Goal: Task Accomplishment & Management: Manage account settings

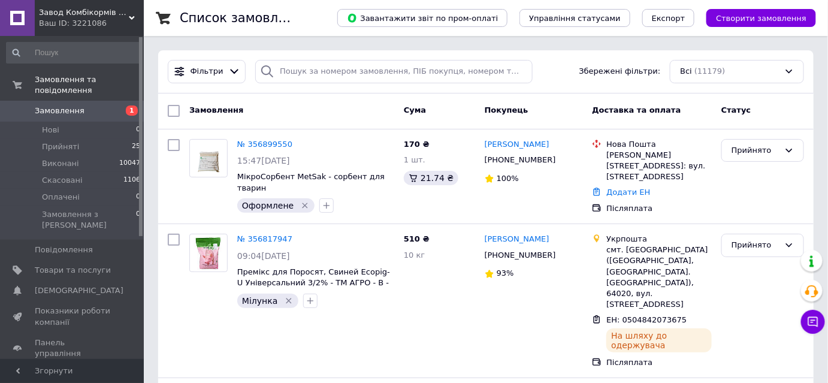
click at [78, 105] on span "Замовлення" at bounding box center [60, 110] width 50 height 11
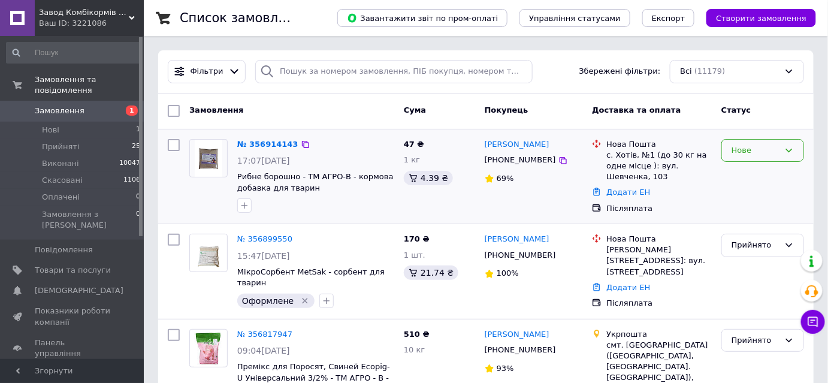
click at [741, 150] on div "Нове" at bounding box center [756, 150] width 48 height 13
click at [735, 176] on li "Прийнято" at bounding box center [763, 175] width 82 height 22
click at [260, 145] on link "№ 356914143" at bounding box center [264, 144] width 55 height 9
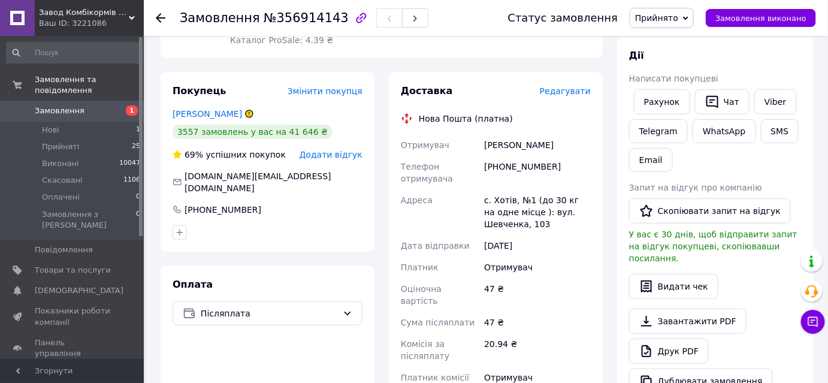
scroll to position [218, 0]
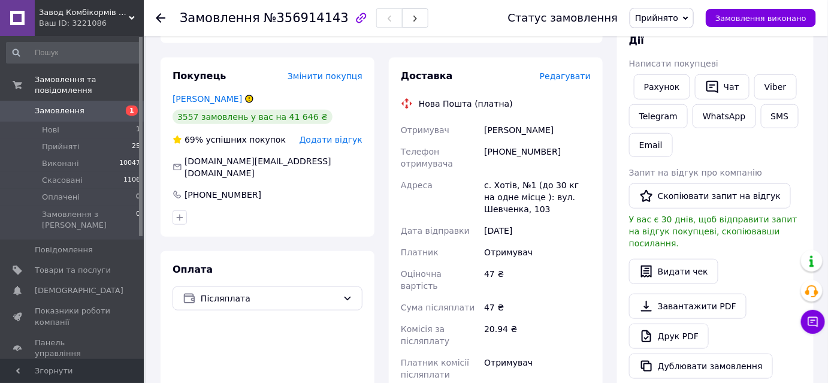
click at [249, 97] on icon at bounding box center [249, 98] width 0 height 3
click at [246, 95] on icon at bounding box center [249, 98] width 7 height 7
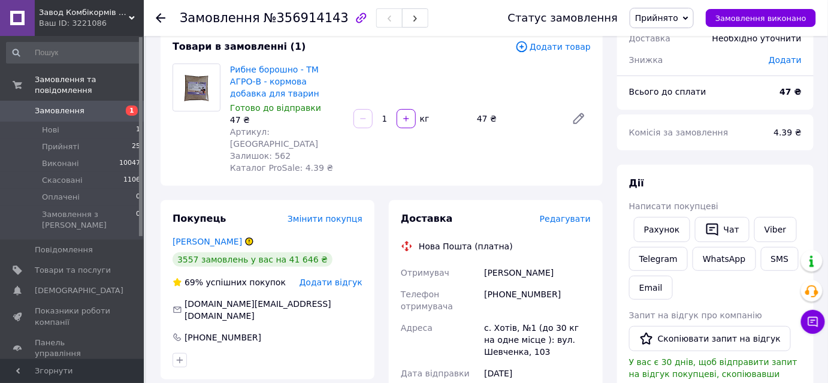
scroll to position [0, 0]
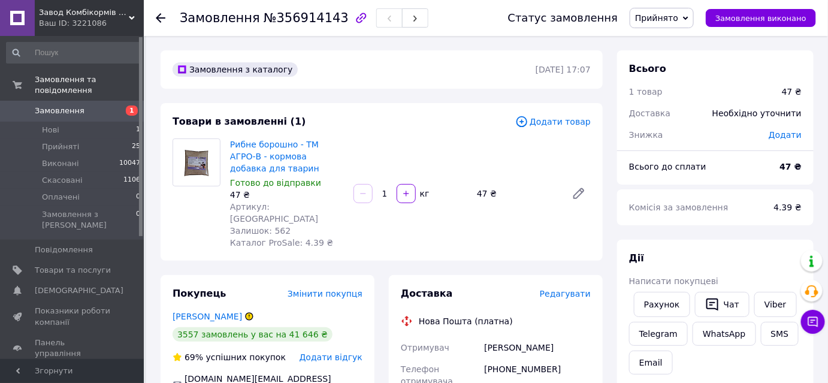
click at [156, 19] on icon at bounding box center [161, 18] width 10 height 10
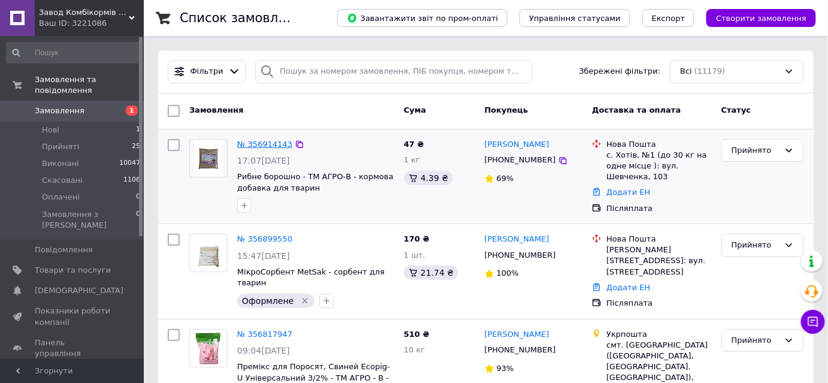
click at [262, 147] on link "№ 356914143" at bounding box center [264, 144] width 55 height 9
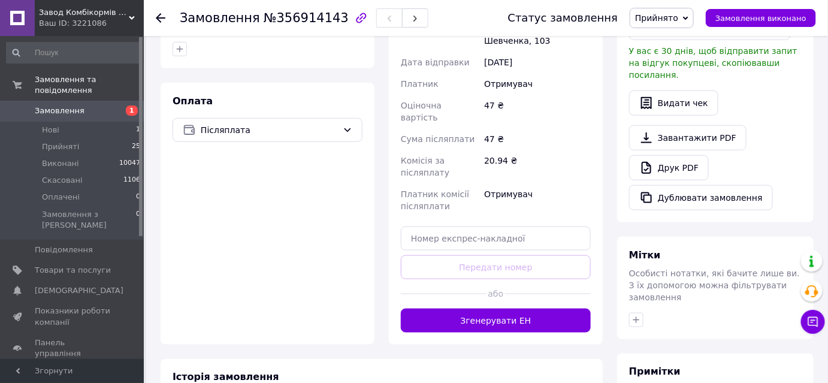
scroll to position [502, 0]
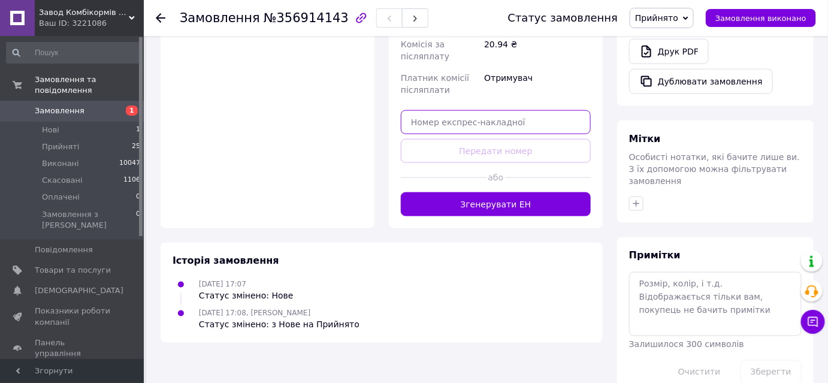
click at [462, 110] on input "text" at bounding box center [496, 122] width 190 height 24
paste input "20451219265329"
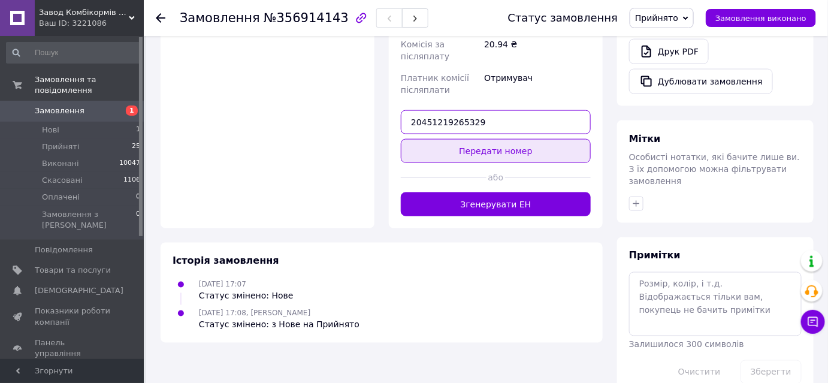
type input "20451219265329"
click at [550, 139] on button "Передати номер" at bounding box center [496, 151] width 190 height 24
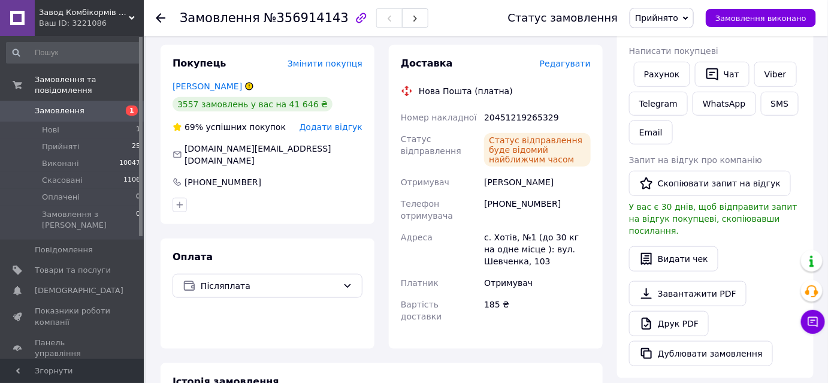
scroll to position [12, 0]
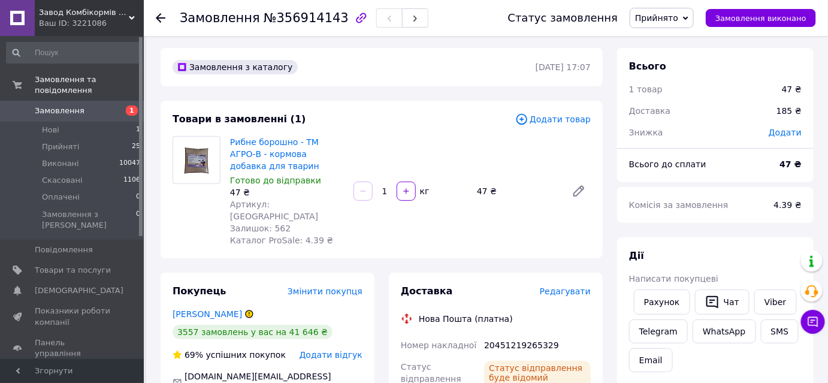
scroll to position [0, 0]
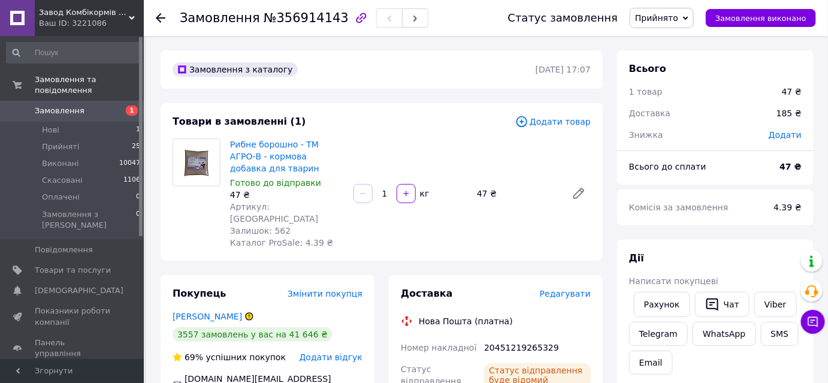
click at [596, 228] on div "Рибне борошно - ТМ АГРО-В - кормова добавка для тварин Готово до відправки 47 ₴…" at bounding box center [410, 193] width 370 height 115
click at [92, 123] on li "Нові 1" at bounding box center [73, 130] width 147 height 17
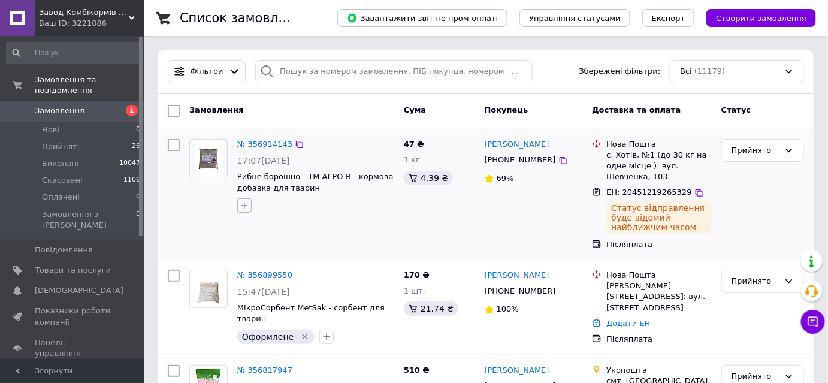
click at [249, 204] on button "button" at bounding box center [244, 205] width 14 height 14
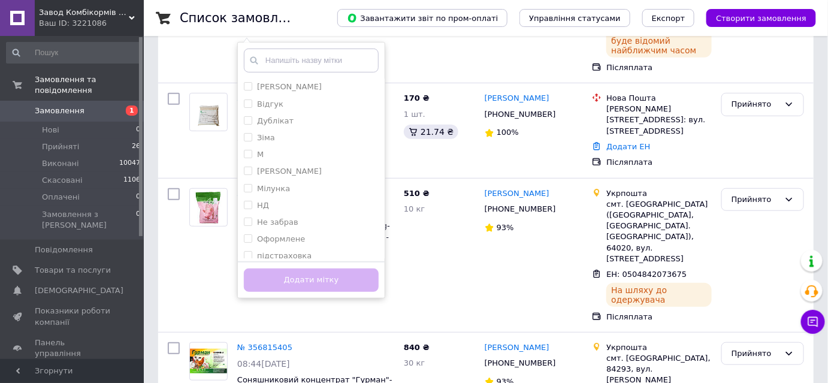
scroll to position [218, 0]
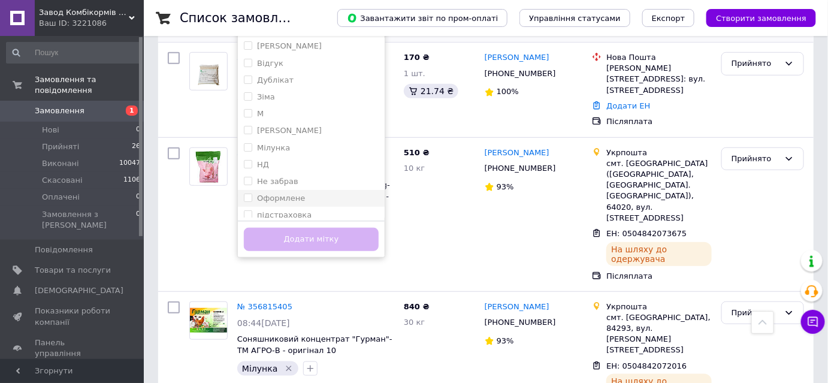
click at [319, 196] on div "Оформлене" at bounding box center [311, 198] width 135 height 11
checkbox input "true"
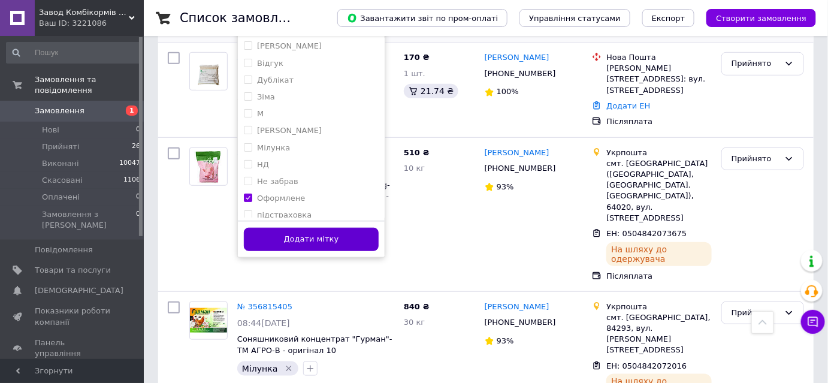
click at [345, 234] on button "Додати мітку" at bounding box center [311, 239] width 135 height 23
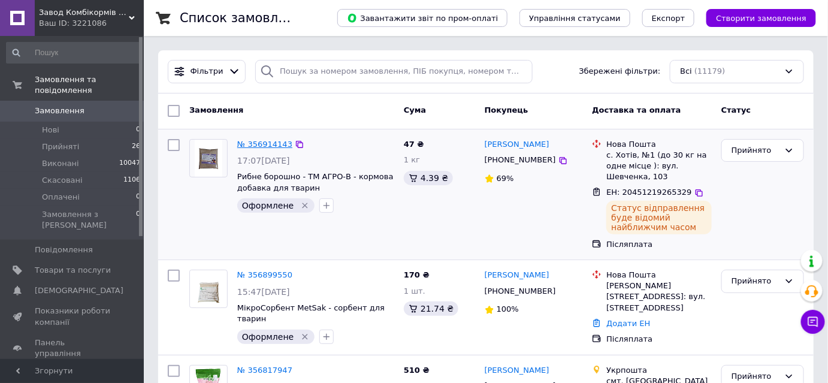
click at [251, 141] on link "№ 356914143" at bounding box center [264, 144] width 55 height 9
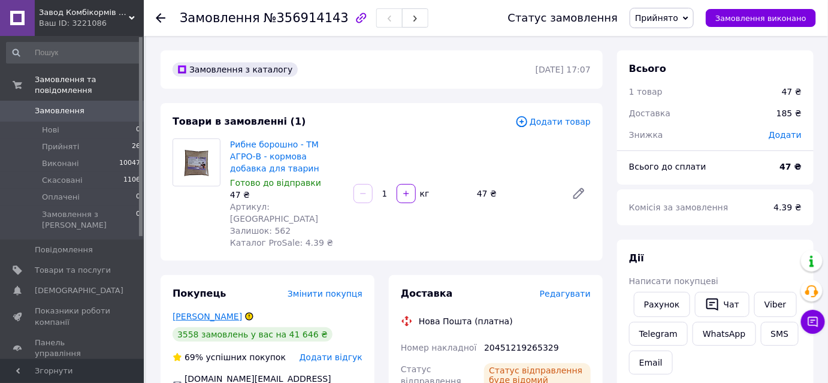
click at [186, 312] on link "Коломієць Юлія" at bounding box center [208, 317] width 70 height 10
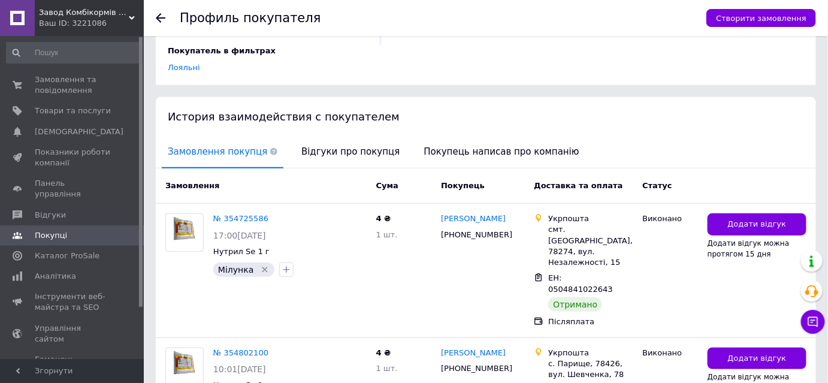
scroll to position [218, 0]
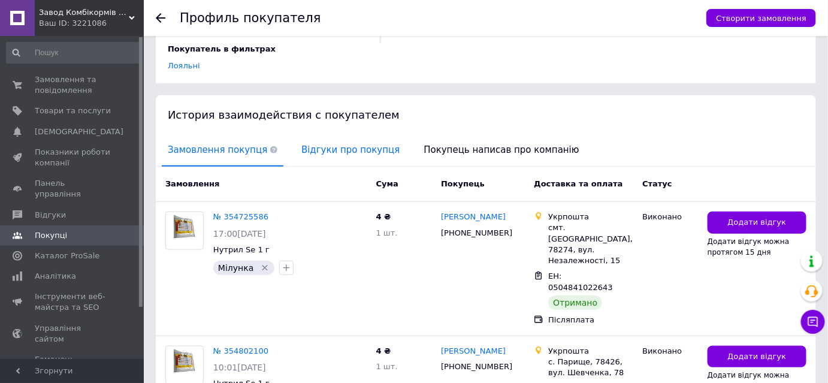
click at [373, 142] on span "Відгуки про покупця" at bounding box center [351, 150] width 110 height 31
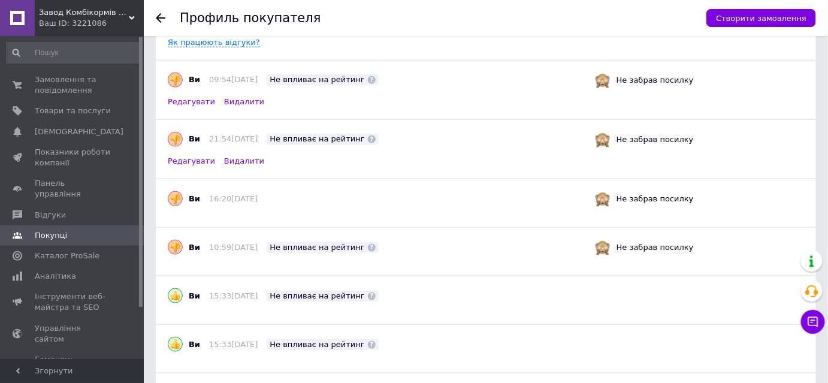
scroll to position [227, 0]
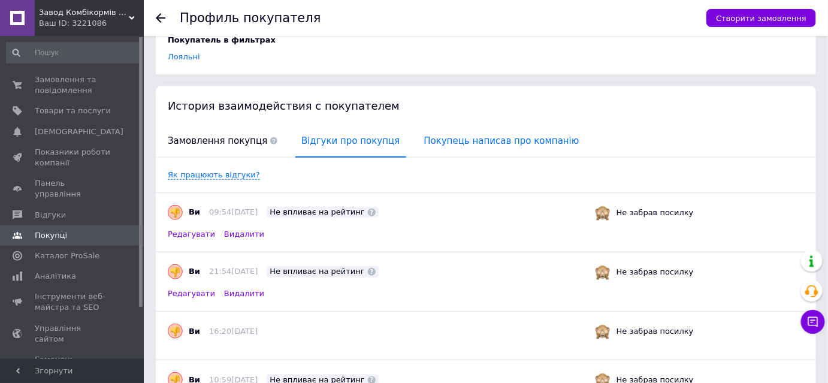
click at [472, 126] on span "Покупець написав про компанію" at bounding box center [501, 141] width 167 height 31
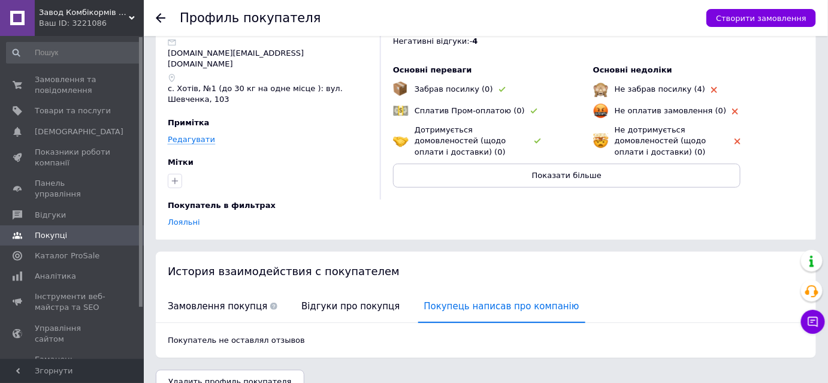
click at [513, 226] on div "Профиль покупателя Створити замовлення Пармухина Мария Викторовна Редагувати +3…" at bounding box center [486, 172] width 685 height 467
click at [327, 291] on span "Відгуки про покупця" at bounding box center [351, 306] width 110 height 31
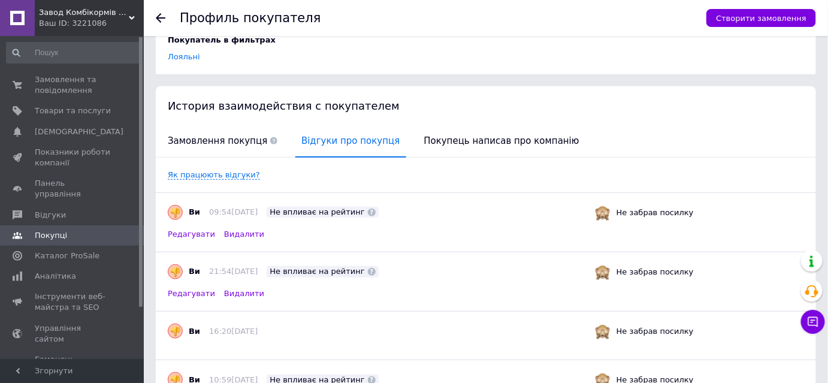
click at [239, 289] on span "Видалити" at bounding box center [244, 293] width 40 height 9
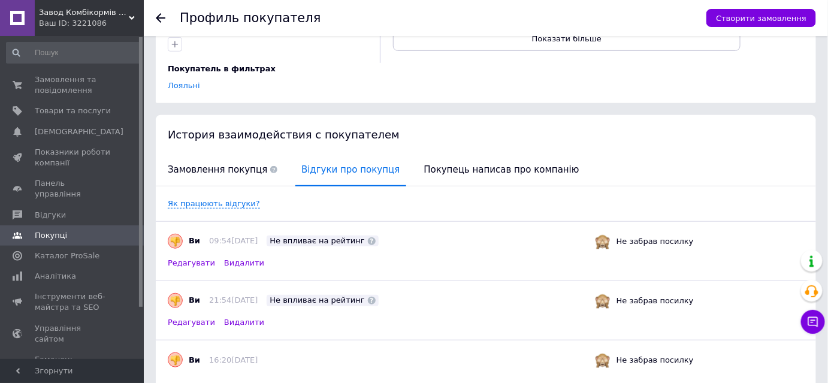
scroll to position [281, 0]
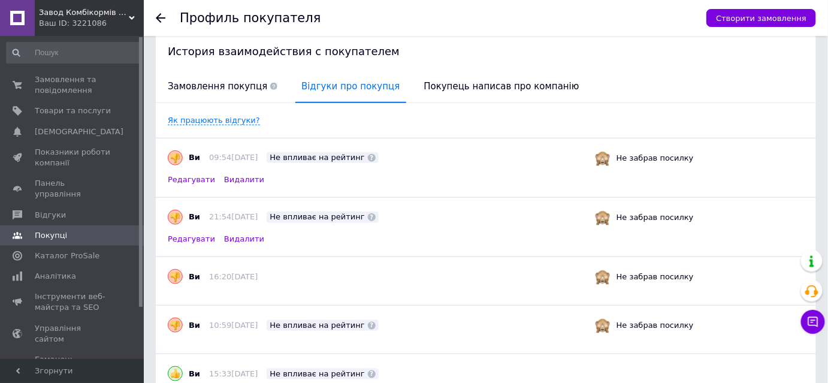
click at [178, 272] on img at bounding box center [175, 277] width 10 height 10
click at [249, 272] on span "16:20, 23.06.2025" at bounding box center [233, 276] width 49 height 9
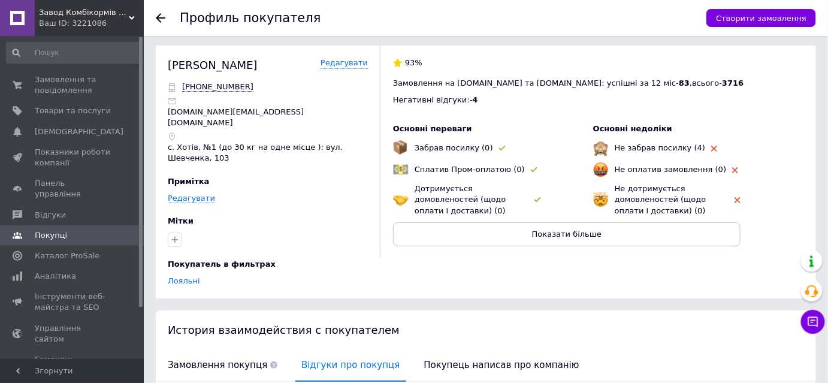
scroll to position [0, 0]
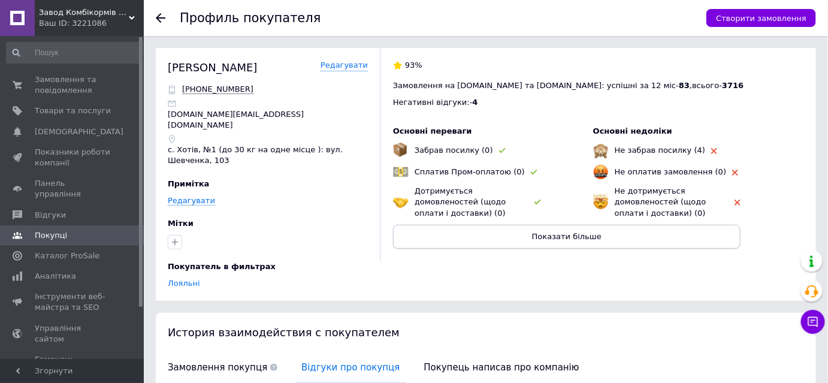
click at [478, 245] on button "Показати більше" at bounding box center [567, 237] width 348 height 24
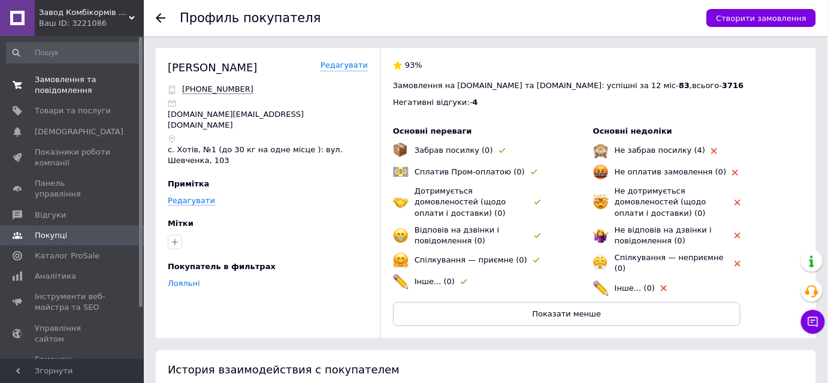
click at [89, 80] on span "Замовлення та повідомлення" at bounding box center [73, 85] width 76 height 22
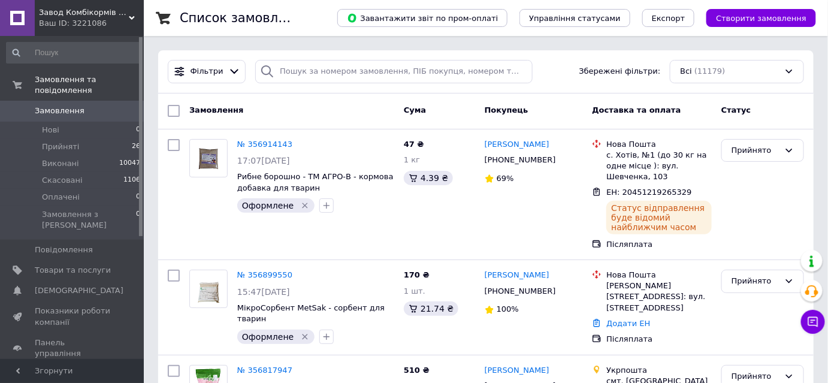
click at [545, 74] on div "Фільтри Збережені фільтри: Всі (11179)" at bounding box center [486, 71] width 646 height 23
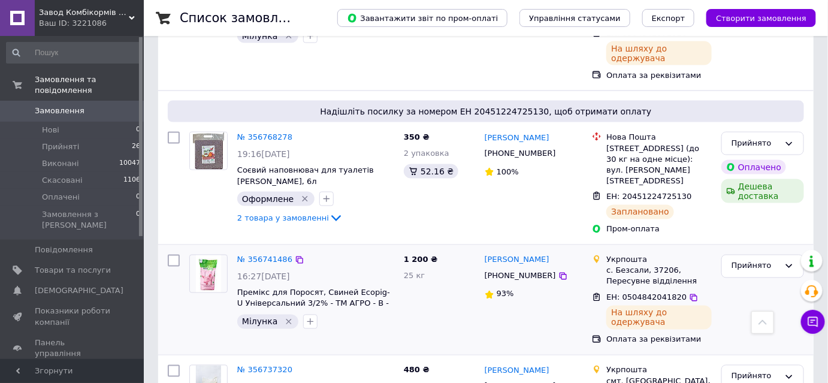
scroll to position [490, 0]
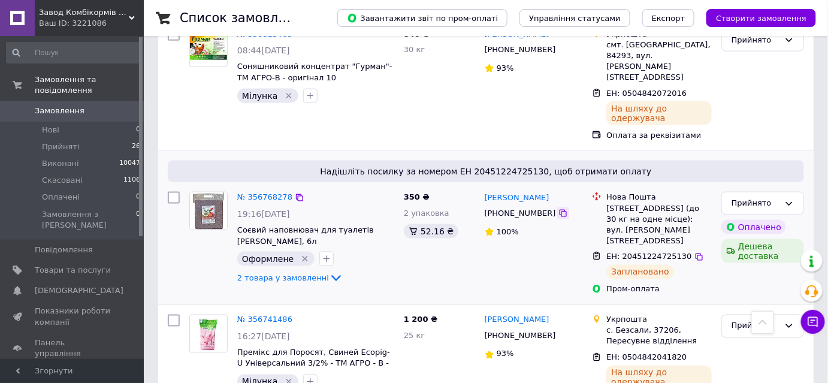
click at [560, 210] on icon at bounding box center [563, 213] width 7 height 7
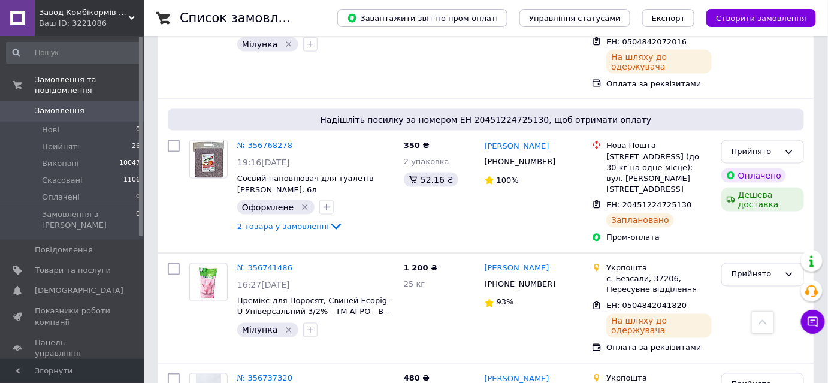
scroll to position [545, 0]
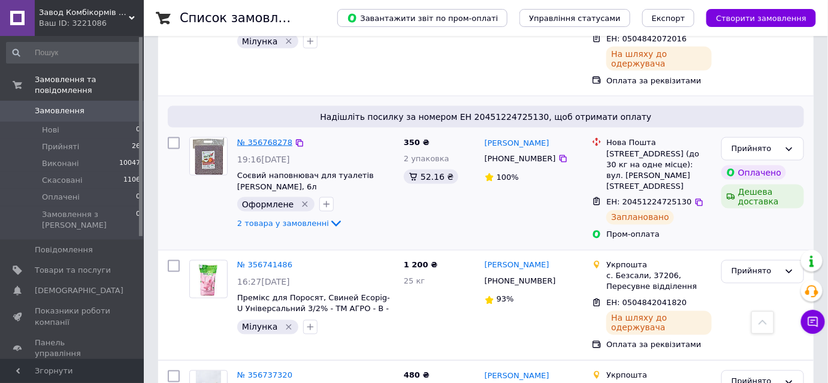
click at [251, 138] on link "№ 356768278" at bounding box center [264, 142] width 55 height 9
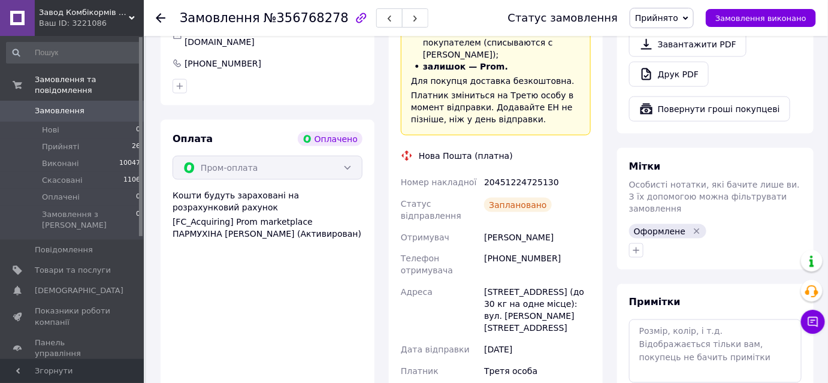
scroll to position [405, 0]
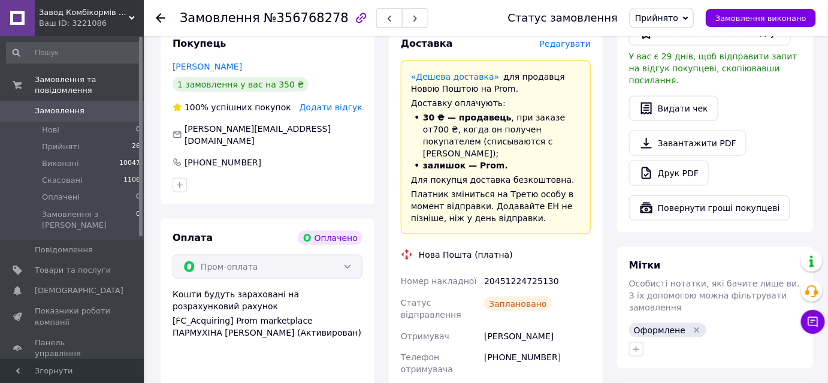
click at [73, 105] on span "Замовлення" at bounding box center [60, 110] width 50 height 11
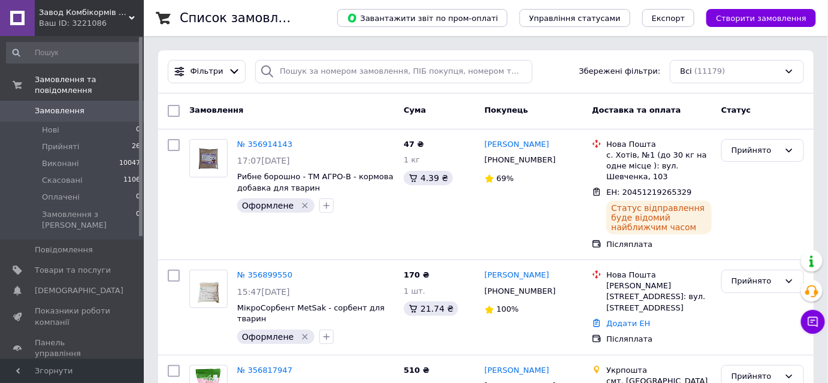
click at [554, 77] on div "Фільтри Збережені фільтри: Всі (11179)" at bounding box center [486, 71] width 646 height 23
